Goal: Task Accomplishment & Management: Use online tool/utility

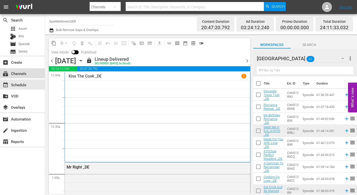
click at [23, 73] on div "subscriptions Channels" at bounding box center [14, 73] width 28 height 5
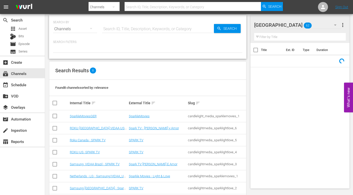
scroll to position [24, 0]
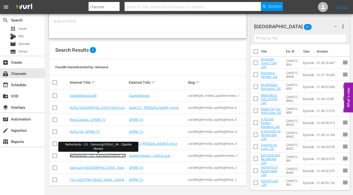
click at [97, 155] on link "Netherlands - LG - Samsung/VIDAA_UK - Sparkle Movies" at bounding box center [98, 158] width 56 height 8
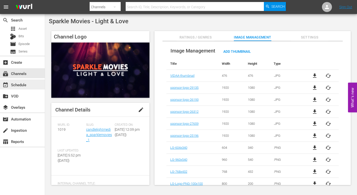
click at [25, 85] on div "event_available Schedule" at bounding box center [14, 84] width 28 height 5
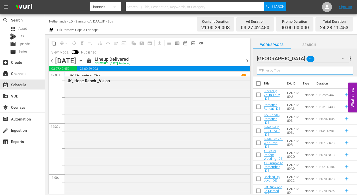
click at [269, 71] on input "text" at bounding box center [305, 71] width 96 height 8
click at [282, 71] on input "text" at bounding box center [305, 71] width 96 height 8
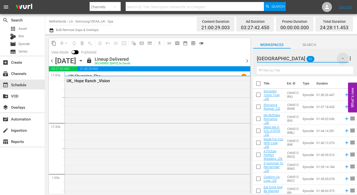
click at [341, 59] on icon "button" at bounding box center [342, 59] width 6 height 6
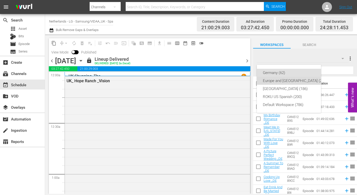
click at [269, 81] on div "Europe and [GEOGRAPHIC_DATA] (203)" at bounding box center [295, 81] width 64 height 8
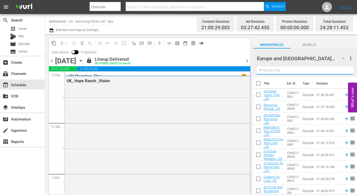
click at [270, 71] on input "text" at bounding box center [305, 71] width 96 height 8
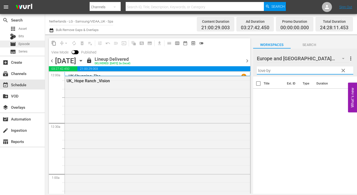
type input "love by"
click at [27, 42] on span "Episode" at bounding box center [24, 44] width 11 height 5
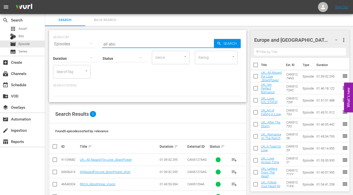
drag, startPoint x: 125, startPoint y: 44, endPoint x: 57, endPoint y: 43, distance: 67.8
click at [57, 43] on div "SEARCH BY Search By Episodes Search ID, Title, Description, Keywords, or Catego…" at bounding box center [147, 41] width 189 height 18
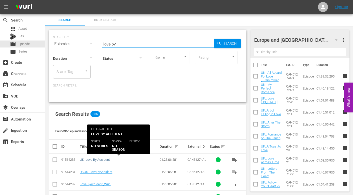
type input "love by"
click at [103, 159] on link "UK_Love By Accident" at bounding box center [95, 160] width 30 height 4
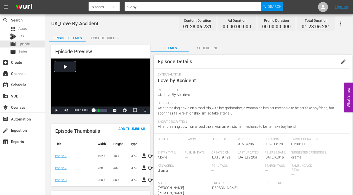
drag, startPoint x: 344, startPoint y: 62, endPoint x: 336, endPoint y: 65, distance: 7.9
click at [344, 62] on span "edit" at bounding box center [343, 62] width 6 height 6
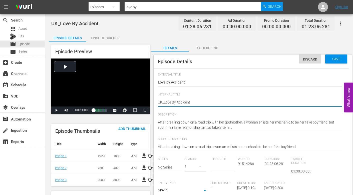
type textarea "UK_ Love By Accident"
click at [332, 58] on span "Save" at bounding box center [336, 59] width 16 height 4
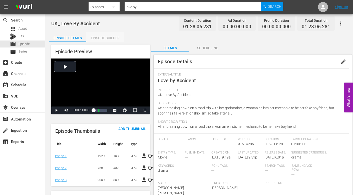
click at [98, 39] on div "Episode Builder" at bounding box center [105, 38] width 38 height 12
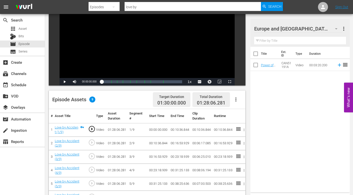
scroll to position [50, 0]
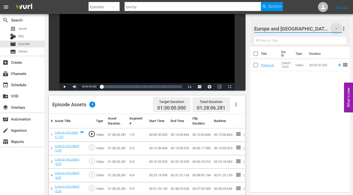
click at [337, 28] on icon "button" at bounding box center [336, 29] width 6 height 6
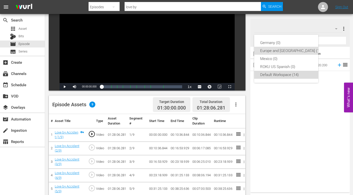
click at [278, 75] on div "Default Workspace (14)" at bounding box center [290, 75] width 60 height 8
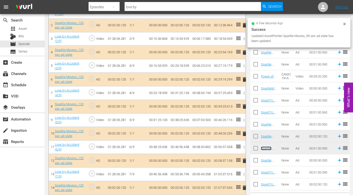
scroll to position [175, 0]
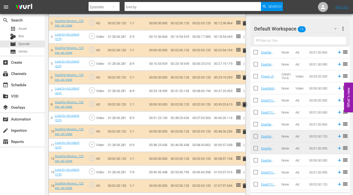
click at [245, 105] on span "delete" at bounding box center [244, 105] width 6 height 6
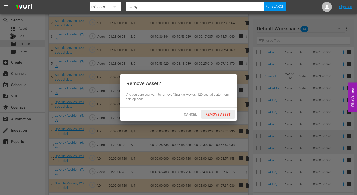
click at [223, 113] on span "Remove Asset" at bounding box center [217, 115] width 33 height 4
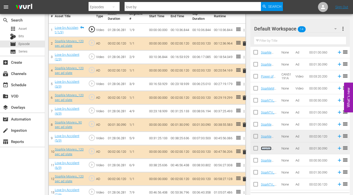
scroll to position [167, 0]
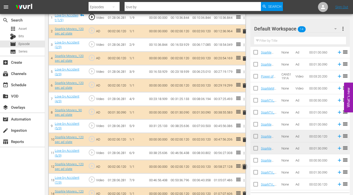
click at [243, 167] on span "delete" at bounding box center [244, 167] width 6 height 6
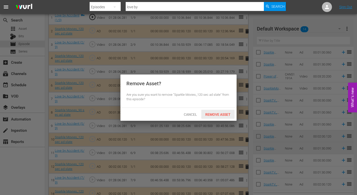
click at [216, 115] on span "Remove Asset" at bounding box center [217, 115] width 33 height 4
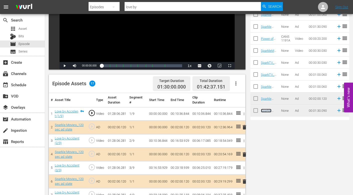
scroll to position [0, 0]
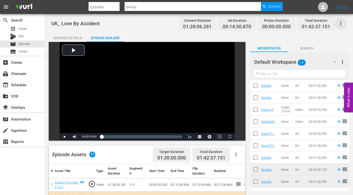
click at [340, 24] on icon "button" at bounding box center [340, 24] width 1 height 4
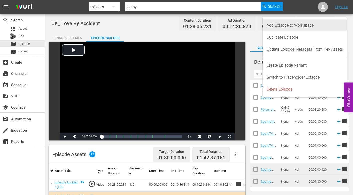
click at [273, 25] on div "Add Episode to Workspace" at bounding box center [305, 26] width 76 height 12
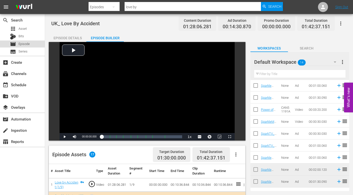
click at [19, 44] on span "Episode" at bounding box center [24, 44] width 11 height 5
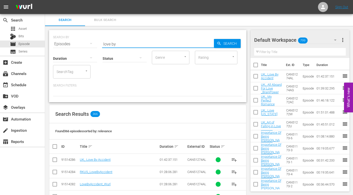
drag, startPoint x: 127, startPoint y: 45, endPoint x: 94, endPoint y: 45, distance: 32.8
click at [94, 45] on div "SEARCH BY Search By Episodes Search ID, Title, Description, Keywords, or Catego…" at bounding box center [147, 41] width 189 height 18
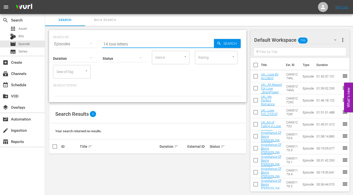
type input "14 love letters"
drag, startPoint x: 128, startPoint y: 44, endPoint x: 38, endPoint y: 49, distance: 89.4
click at [45, 0] on div "search Search apps Asset Bits movie Episode subtitles Series add_box Create sub…" at bounding box center [199, 0] width 308 height 0
